Goal: Entertainment & Leisure: Consume media (video, audio)

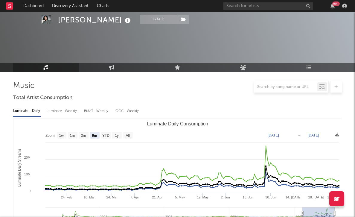
select select "6m"
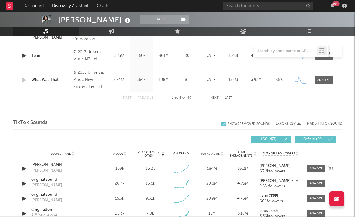
scroll to position [364, 0]
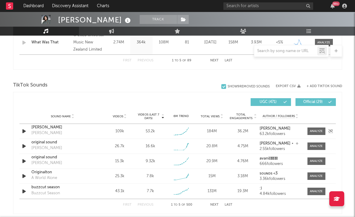
click at [24, 133] on icon "button" at bounding box center [24, 131] width 6 height 7
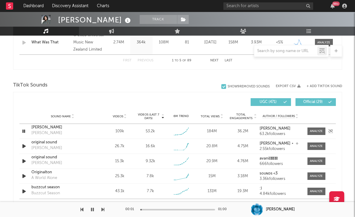
click at [24, 133] on icon "button" at bounding box center [24, 131] width 6 height 7
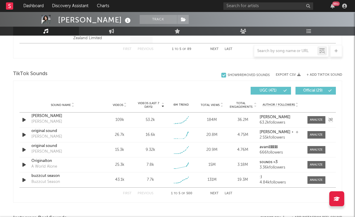
scroll to position [375, 0]
click at [308, 118] on span at bounding box center [317, 119] width 18 height 7
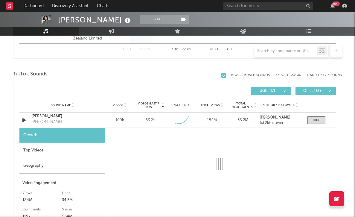
select select "1w"
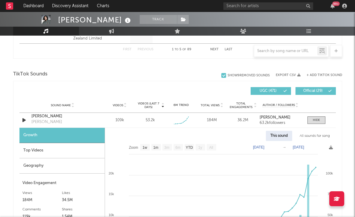
click at [88, 145] on div "Top Videos" at bounding box center [61, 150] width 85 height 15
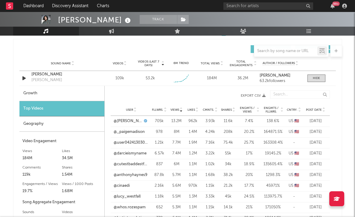
scroll to position [419, 0]
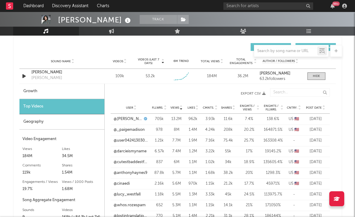
click at [299, 106] on icon at bounding box center [300, 106] width 3 height 2
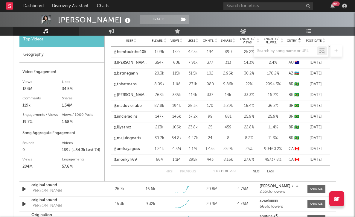
scroll to position [496, 0]
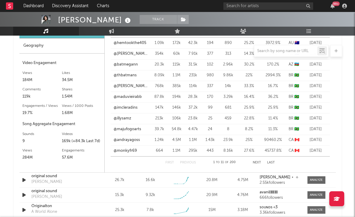
click at [257, 163] on button "Next" at bounding box center [257, 162] width 8 height 3
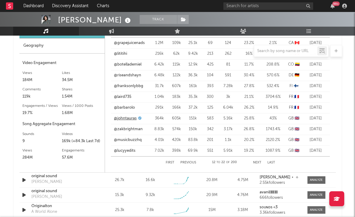
click at [131, 120] on link "@johntauras" at bounding box center [125, 119] width 23 height 6
click at [134, 129] on link "@zakbrightman" at bounding box center [128, 129] width 29 height 6
click at [136, 138] on link "@musicbuzzhq" at bounding box center [128, 140] width 28 height 6
click at [130, 150] on link "@lucyyedits" at bounding box center [125, 151] width 22 height 6
click at [256, 163] on button "Next" at bounding box center [257, 162] width 8 height 3
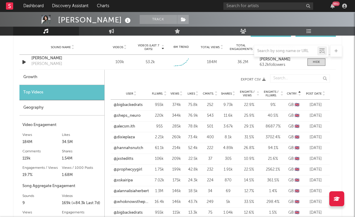
scroll to position [432, 0]
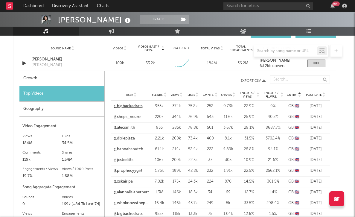
click at [122, 107] on link "@bigbackedrats" at bounding box center [128, 106] width 29 height 6
click at [133, 115] on link "@sheps_neuro" at bounding box center [127, 117] width 27 height 6
click at [128, 118] on link "@sheps_neuro" at bounding box center [127, 117] width 27 height 6
click at [124, 126] on link "@alecsm.ith" at bounding box center [125, 128] width 22 height 6
click at [128, 139] on link "@dixieplaza" at bounding box center [124, 139] width 21 height 6
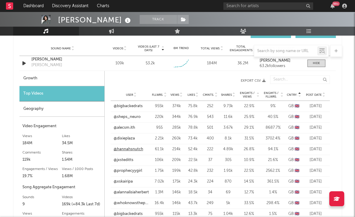
click at [123, 149] on link "@hannahsnutch" at bounding box center [129, 149] width 30 height 6
click at [131, 160] on link "@jxsteditts" at bounding box center [124, 160] width 20 height 6
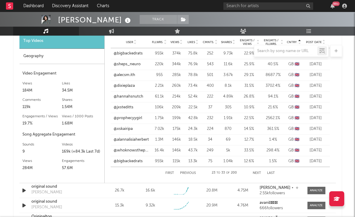
scroll to position [486, 0]
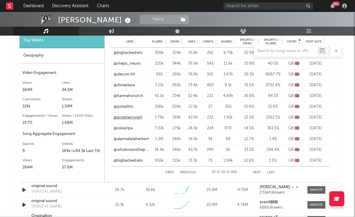
click at [136, 116] on link "@prophecyygirl" at bounding box center [128, 118] width 28 height 6
click at [123, 127] on link "@xskairipa" at bounding box center [123, 128] width 19 height 6
click at [128, 140] on link "@alannalisiaherbert" at bounding box center [131, 139] width 35 height 6
click at [135, 151] on link "@whoknowsthepassword" at bounding box center [131, 150] width 35 height 6
click at [136, 161] on link "@bigbackedrats" at bounding box center [128, 161] width 29 height 6
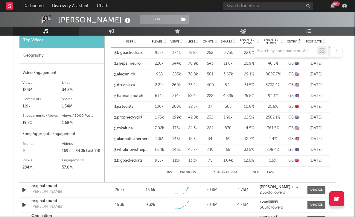
click at [255, 172] on button "Next" at bounding box center [257, 172] width 8 height 3
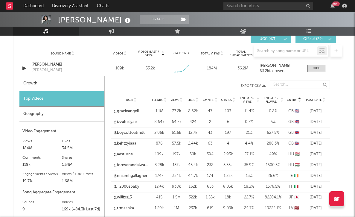
scroll to position [427, 0]
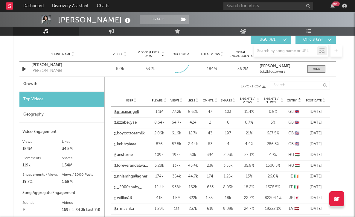
click at [124, 111] on link "@gracieangell" at bounding box center [126, 112] width 25 height 6
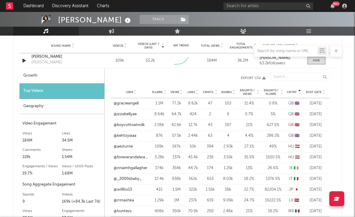
scroll to position [433, 0]
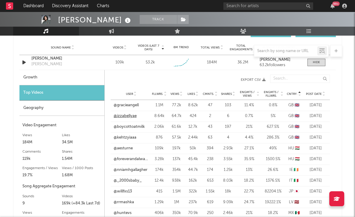
click at [130, 117] on link "@izzabellyae" at bounding box center [125, 116] width 23 height 6
click at [121, 127] on link "@boycottoatmilk" at bounding box center [129, 127] width 31 height 6
click at [128, 138] on link "@kehtzyiaaa" at bounding box center [125, 138] width 23 height 6
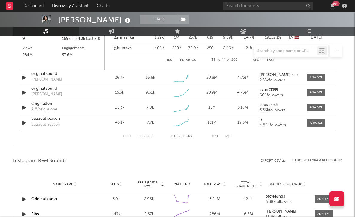
scroll to position [598, 0]
